Goal: Task Accomplishment & Management: Use online tool/utility

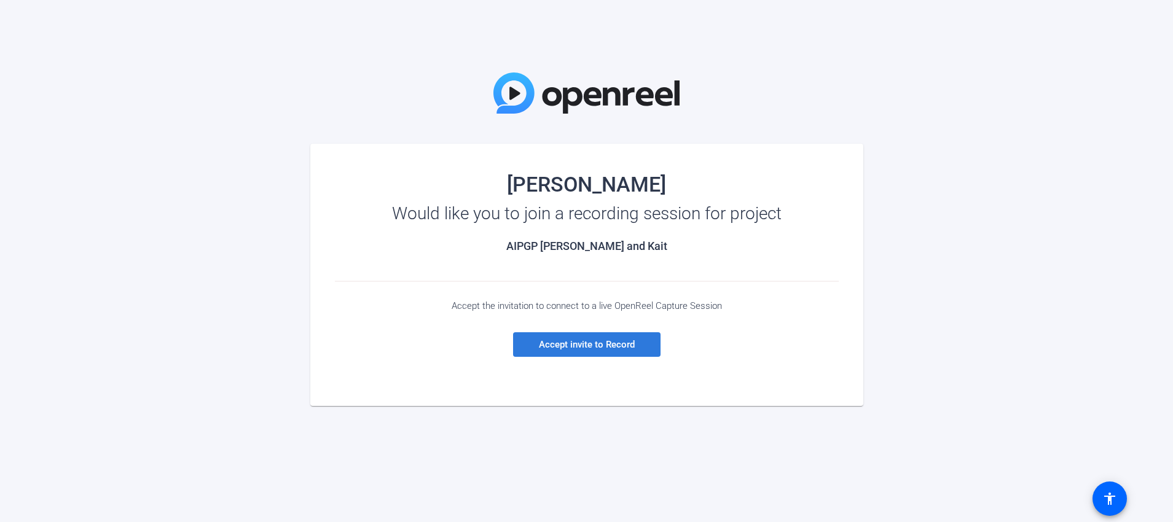
click at [575, 342] on span "Accept invite to Record" at bounding box center [587, 344] width 96 height 11
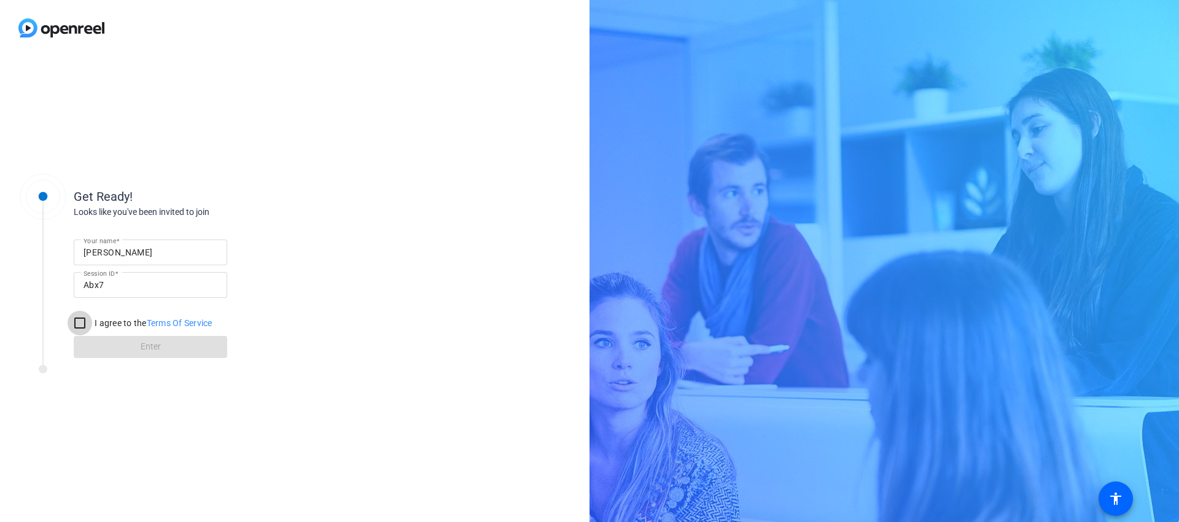
click at [83, 321] on input "I agree to the Terms Of Service" at bounding box center [80, 323] width 25 height 25
checkbox input "true"
click at [128, 344] on span at bounding box center [151, 346] width 154 height 29
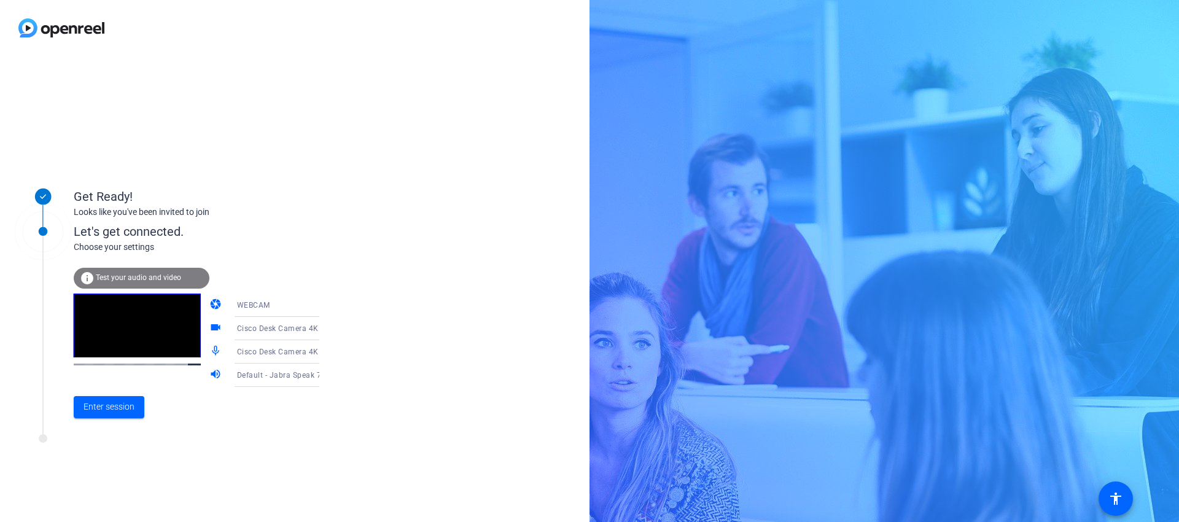
click at [324, 350] on icon at bounding box center [331, 352] width 15 height 15
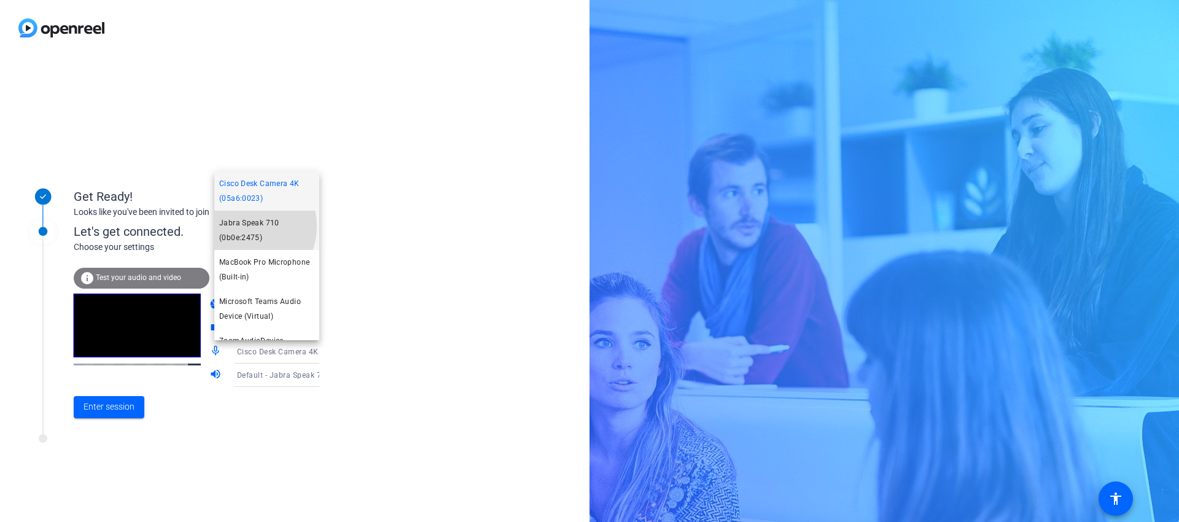
click at [243, 226] on span "Jabra Speak 710 (0b0e:2475)" at bounding box center [266, 230] width 95 height 29
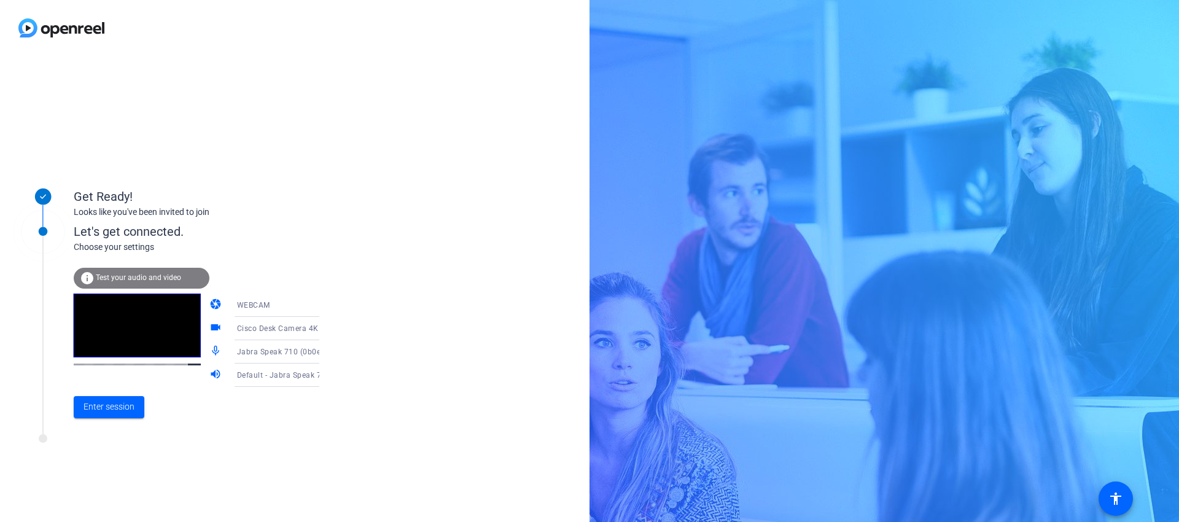
click at [324, 375] on icon at bounding box center [331, 375] width 15 height 15
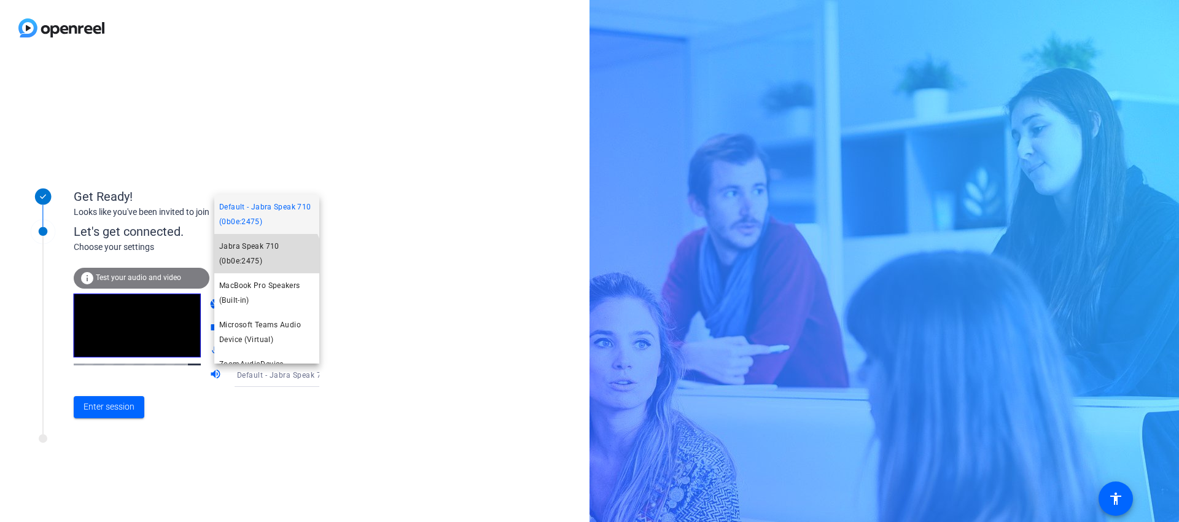
click at [266, 259] on span "Jabra Speak 710 (0b0e:2475)" at bounding box center [266, 253] width 95 height 29
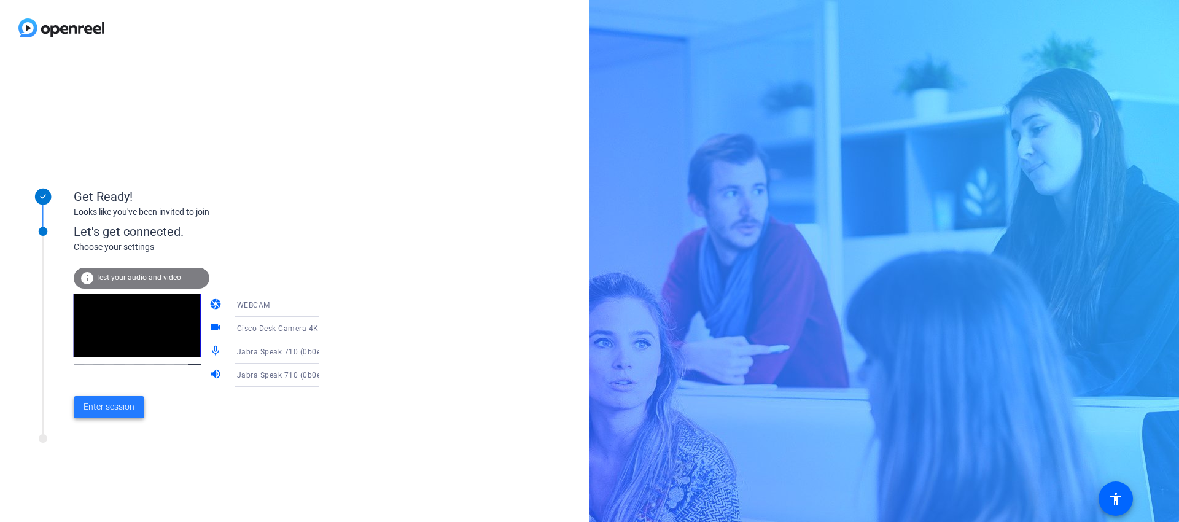
click at [119, 406] on span "Enter session" at bounding box center [109, 406] width 51 height 13
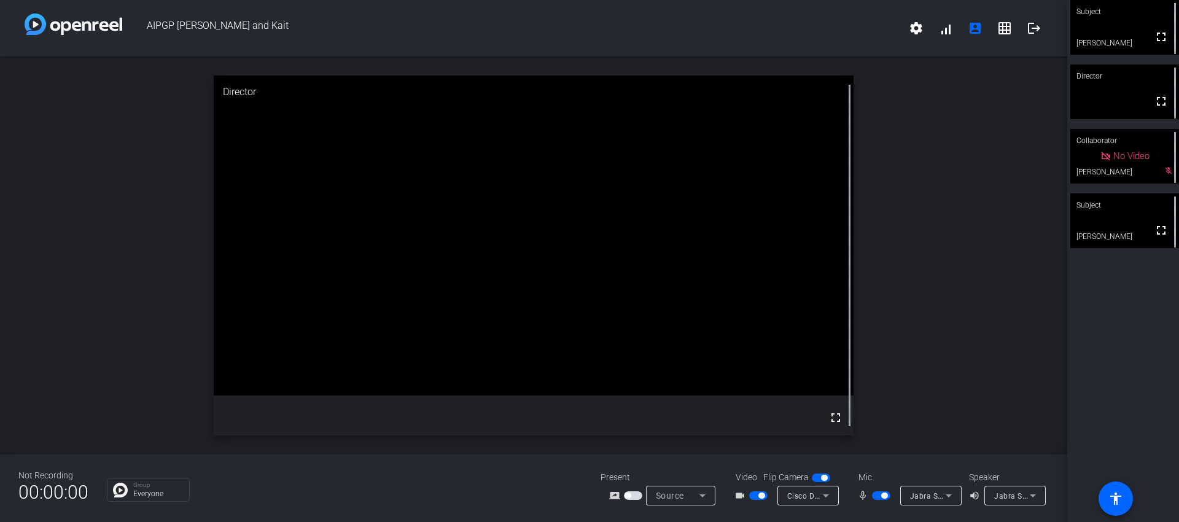
click at [883, 498] on span "button" at bounding box center [884, 496] width 6 height 6
click at [875, 494] on span "button" at bounding box center [876, 496] width 6 height 6
